Goal: Information Seeking & Learning: Learn about a topic

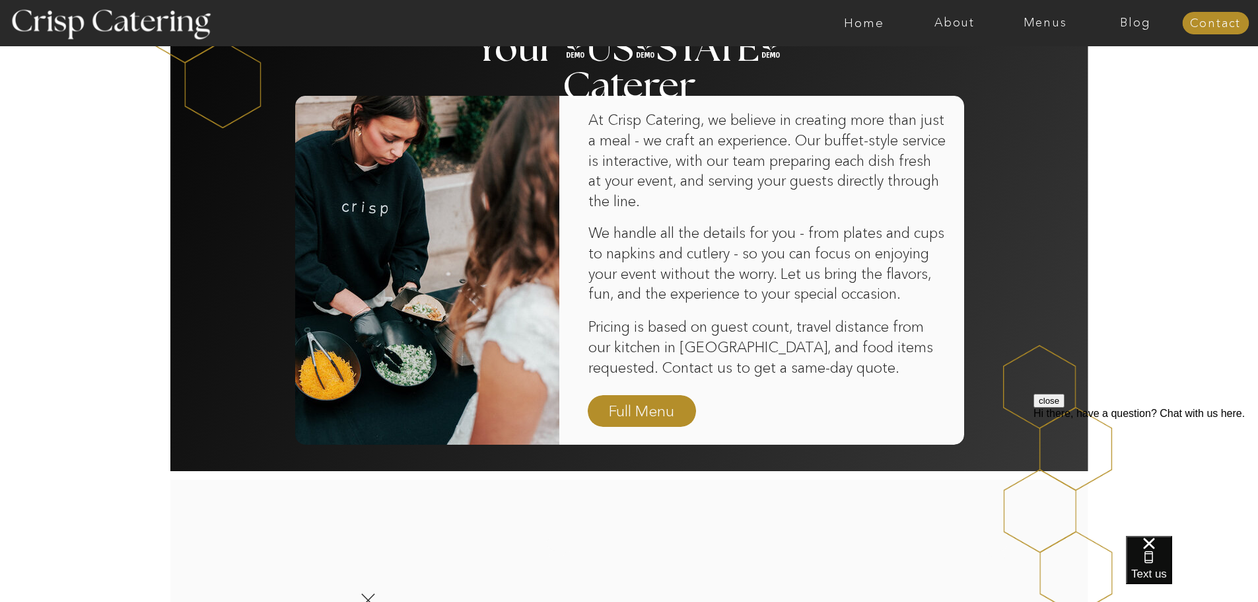
scroll to position [858, 0]
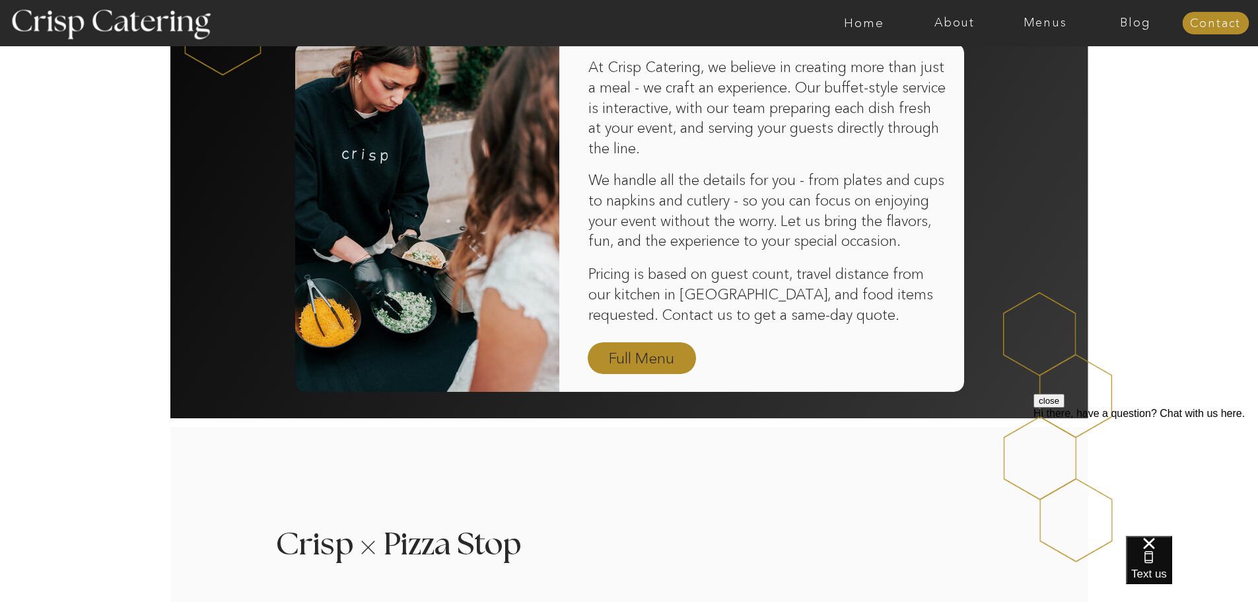
click at [653, 353] on nav "Full Menu" at bounding box center [642, 358] width 77 height 23
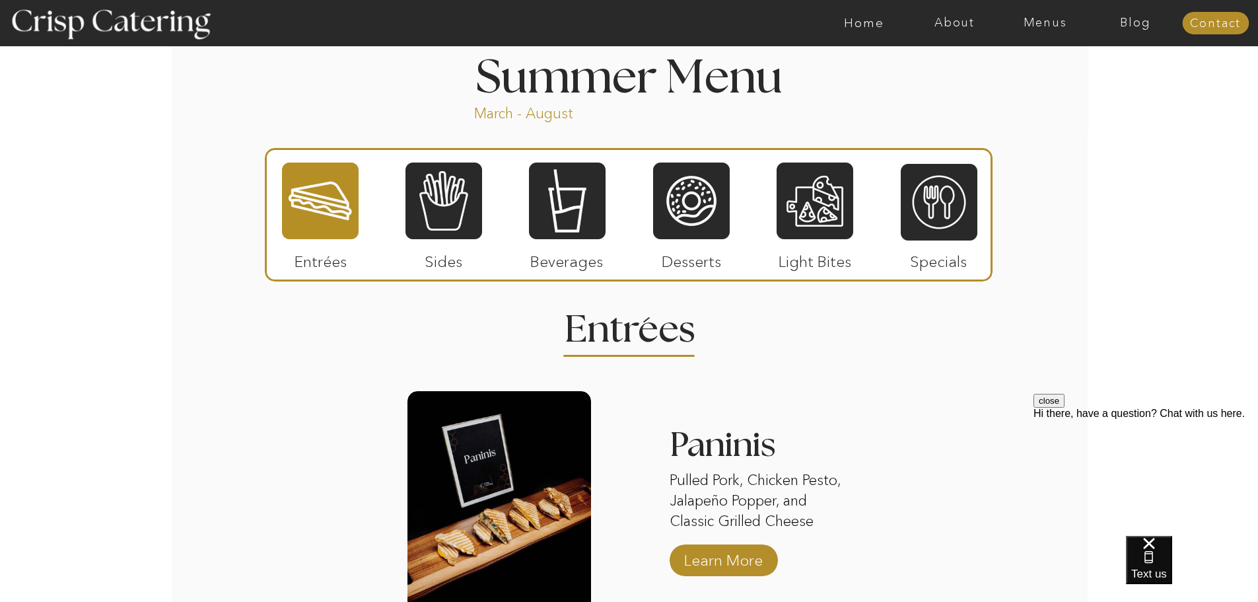
scroll to position [1056, 0]
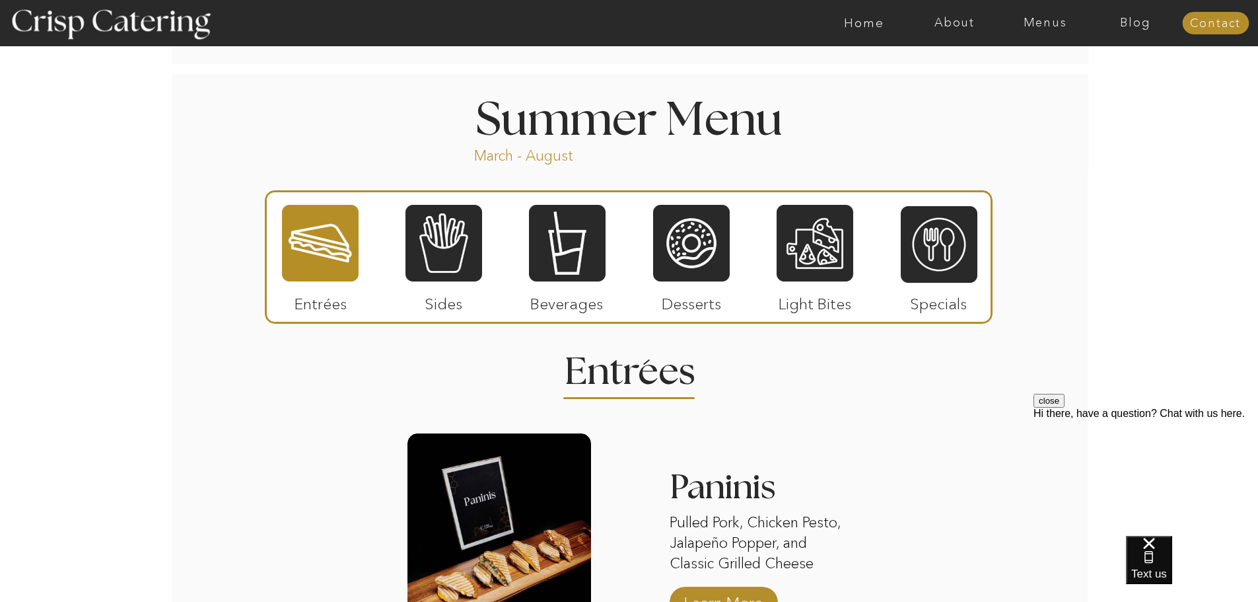
click at [312, 259] on div at bounding box center [320, 242] width 77 height 79
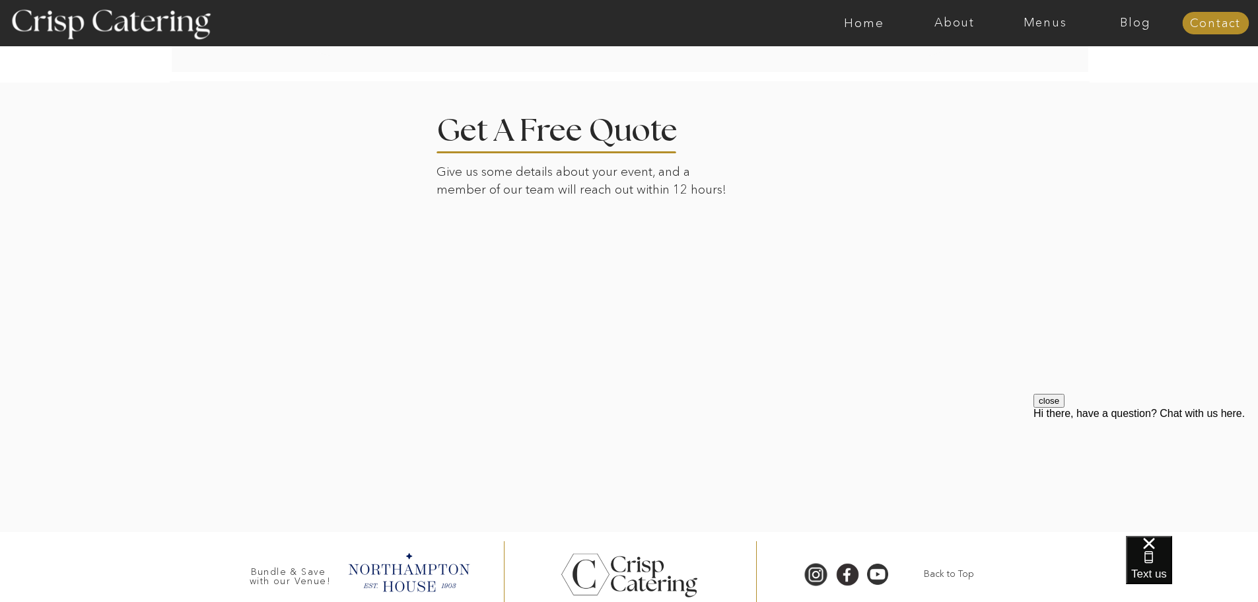
scroll to position [2669, 0]
